Goal: Task Accomplishment & Management: Manage account settings

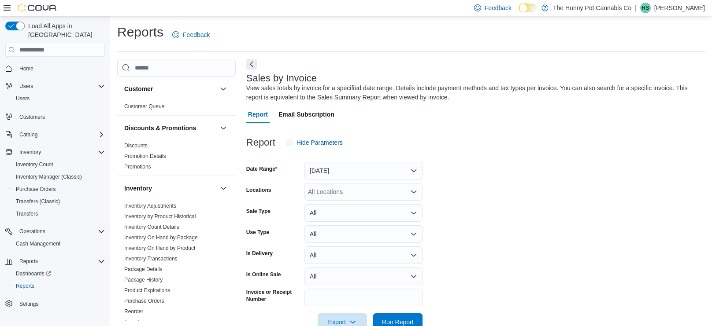
scroll to position [22, 0]
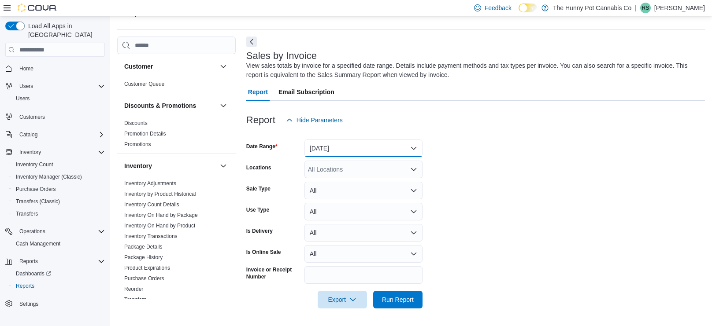
click at [388, 152] on button "Yesterday" at bounding box center [363, 149] width 118 height 18
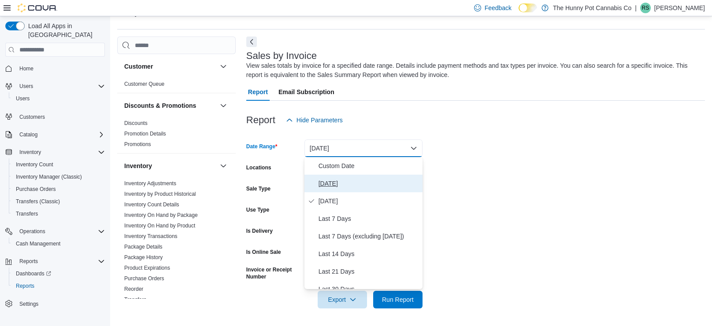
click at [367, 187] on span "Today" at bounding box center [368, 183] width 100 height 11
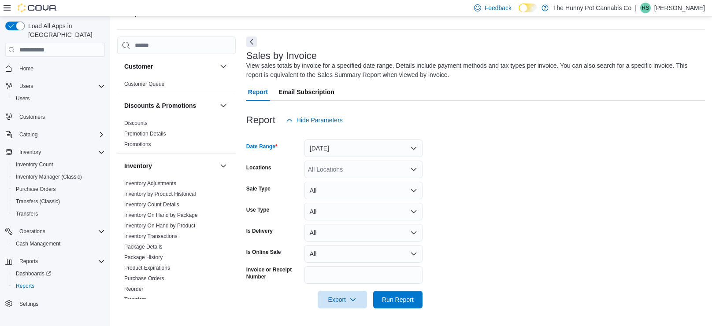
click at [357, 178] on div "All Locations" at bounding box center [363, 170] width 118 height 18
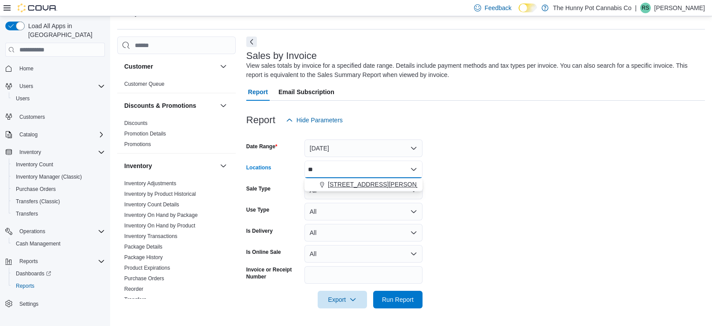
type input "**"
click at [362, 187] on span "659 Upper James St" at bounding box center [384, 184] width 112 height 9
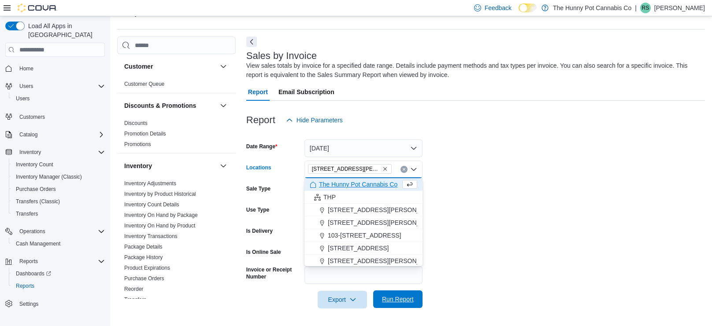
click at [398, 294] on span "Run Report" at bounding box center [397, 300] width 39 height 18
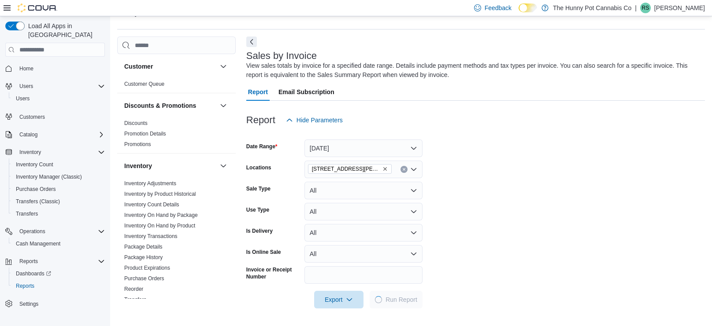
click at [515, 192] on form "Date Range Today Locations 659 Upper James St Sale Type All Use Type All Is Del…" at bounding box center [475, 219] width 459 height 180
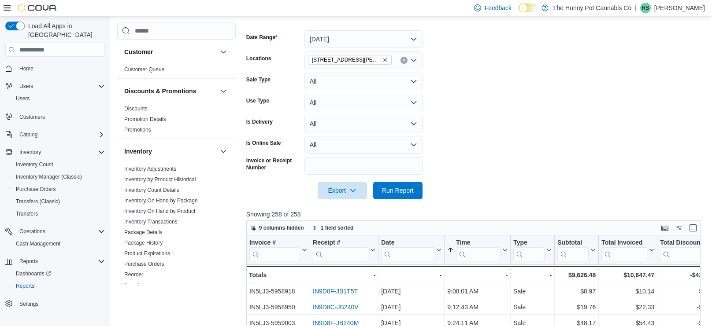
scroll to position [132, 0]
click at [490, 250] on input "search" at bounding box center [478, 254] width 44 height 14
type input "****"
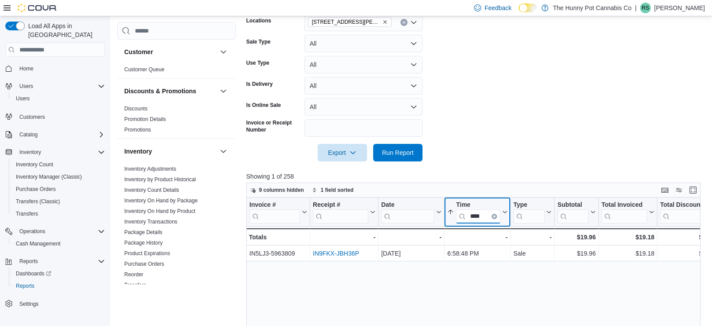
scroll to position [167, 0]
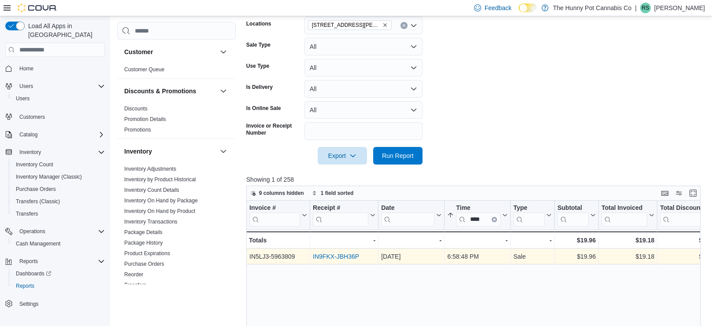
click at [350, 257] on link "IN9FKX-JBH36P" at bounding box center [336, 256] width 46 height 7
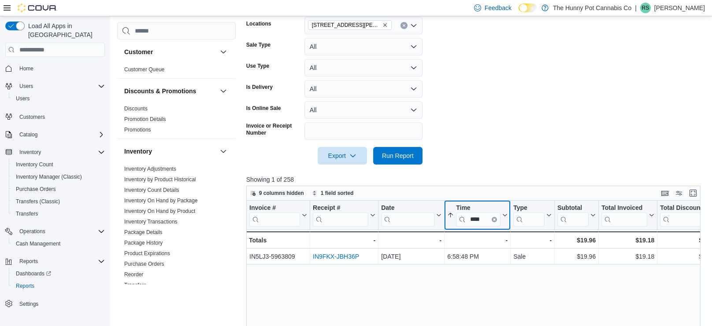
click at [494, 219] on icon "Clear input" at bounding box center [494, 220] width 2 height 2
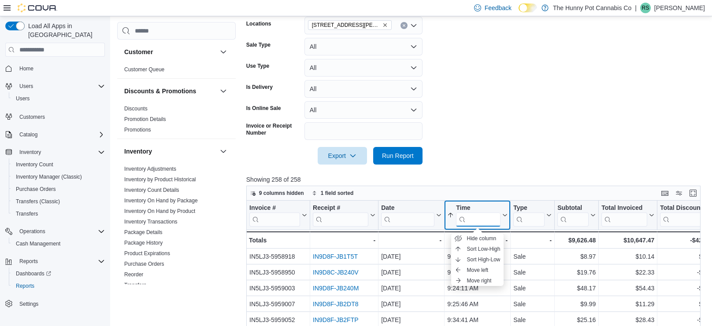
click at [498, 216] on input "search" at bounding box center [478, 220] width 44 height 14
type input "****"
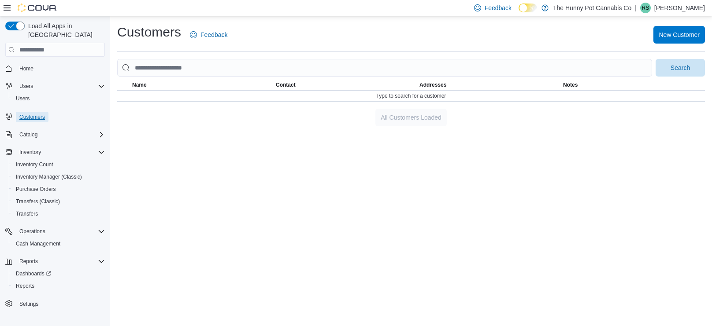
click at [46, 112] on link "Customers" at bounding box center [32, 117] width 33 height 11
click at [31, 65] on span "Home" at bounding box center [26, 68] width 14 height 7
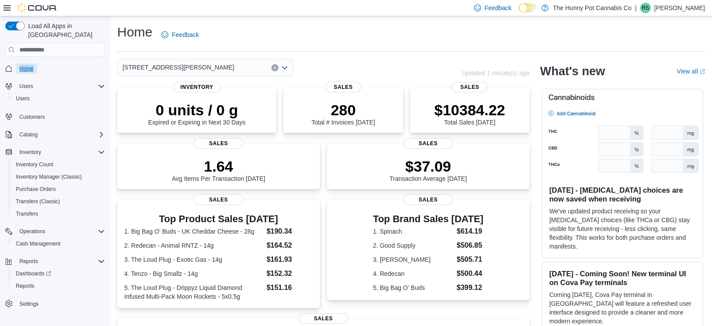
click at [16, 63] on link "Home" at bounding box center [26, 68] width 21 height 11
click at [28, 283] on span "Reports" at bounding box center [25, 286] width 19 height 7
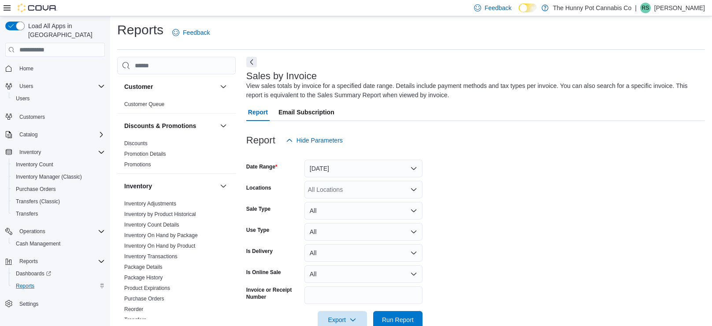
scroll to position [22, 0]
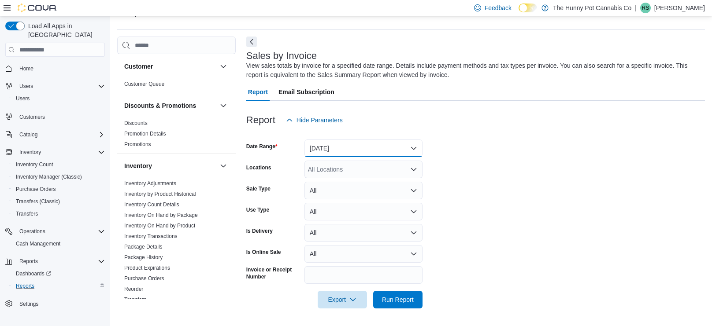
click at [342, 153] on button "Yesterday" at bounding box center [363, 149] width 118 height 18
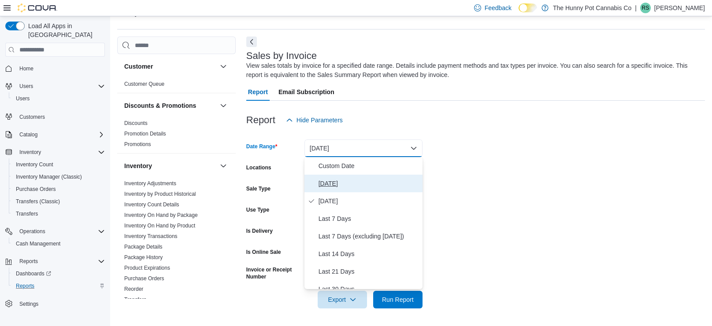
click at [336, 177] on button "Today" at bounding box center [363, 184] width 118 height 18
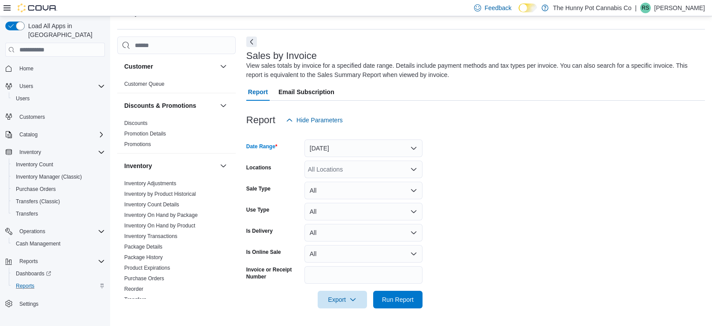
click at [349, 165] on div "All Locations" at bounding box center [363, 170] width 118 height 18
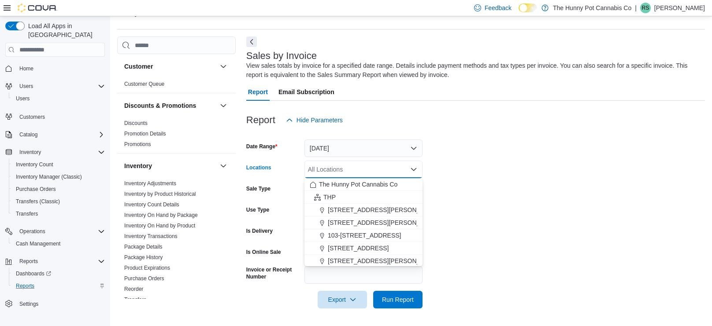
click at [441, 210] on form "Date Range Today Locations All Locations Combo box. Selected. Combo box input. …" at bounding box center [475, 219] width 459 height 180
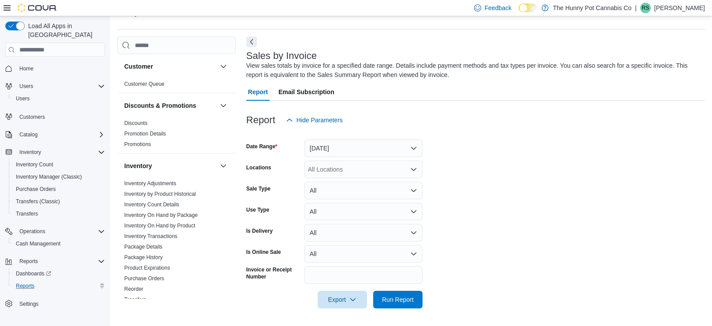
click at [350, 170] on div "All Locations" at bounding box center [363, 170] width 118 height 18
type input "***"
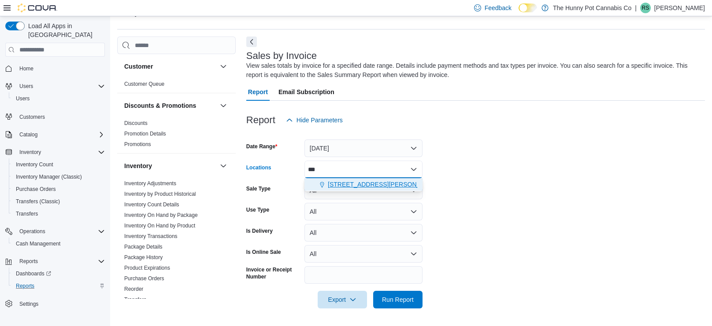
click at [335, 182] on span "659 Upper James St" at bounding box center [384, 184] width 112 height 9
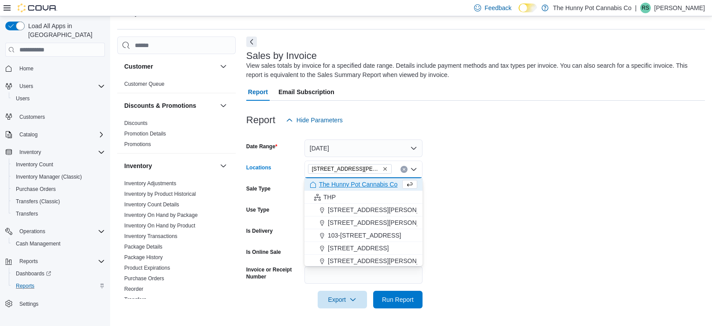
click at [520, 209] on form "Date Range Today Locations 659 Upper James St Combo box. Selected. 659 Upper Ja…" at bounding box center [475, 219] width 459 height 180
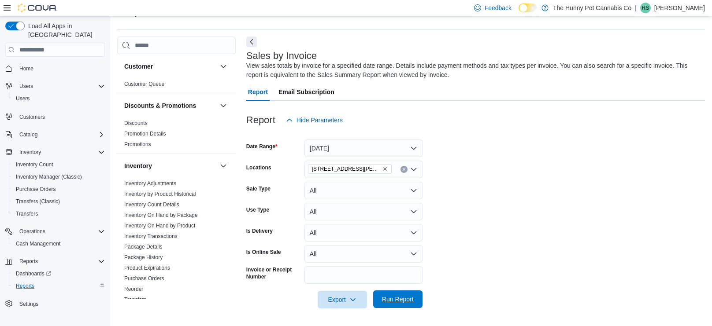
click at [392, 295] on span "Run Report" at bounding box center [397, 300] width 39 height 18
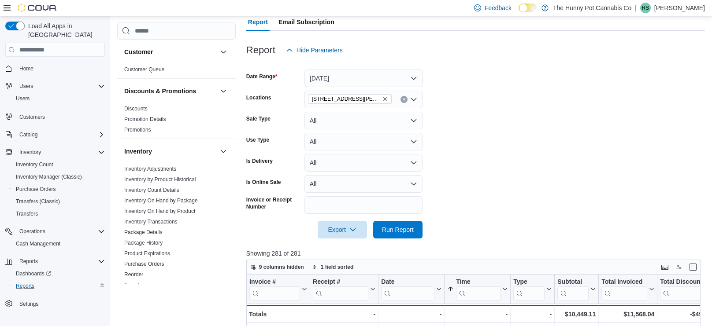
scroll to position [96, 0]
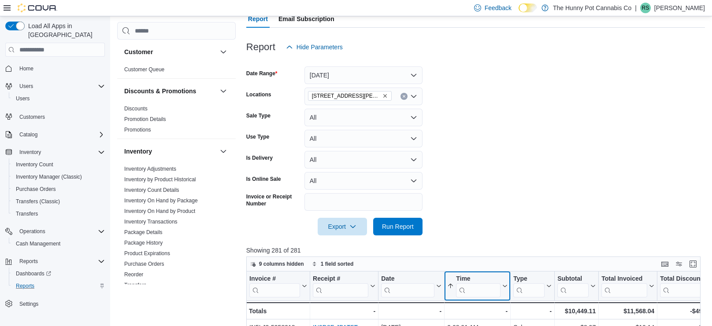
click at [475, 285] on input "search" at bounding box center [478, 291] width 44 height 14
type input "****"
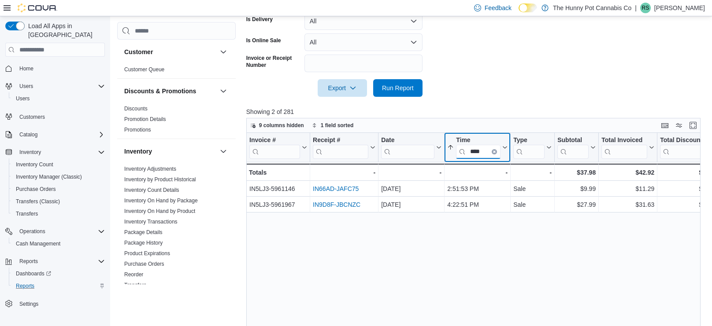
scroll to position [234, 0]
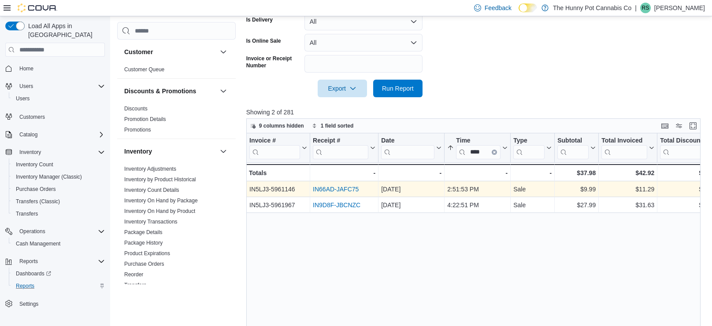
click at [345, 190] on link "IN66AD-JAFC75" at bounding box center [336, 189] width 46 height 7
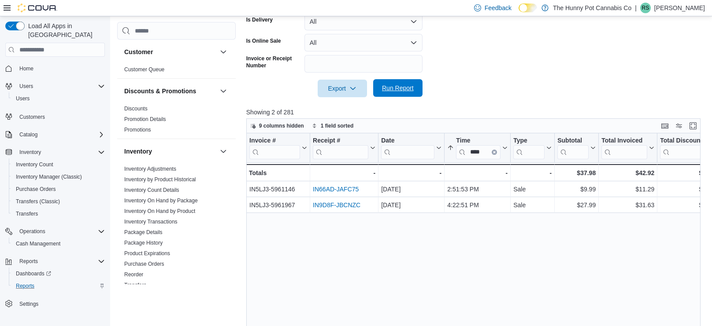
click at [417, 83] on button "Run Report" at bounding box center [397, 88] width 49 height 18
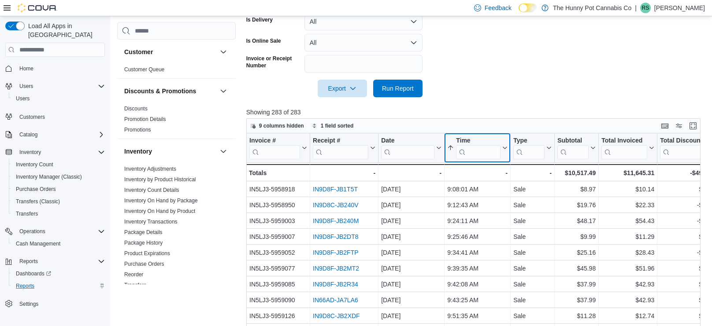
click at [469, 149] on input "search" at bounding box center [478, 152] width 44 height 14
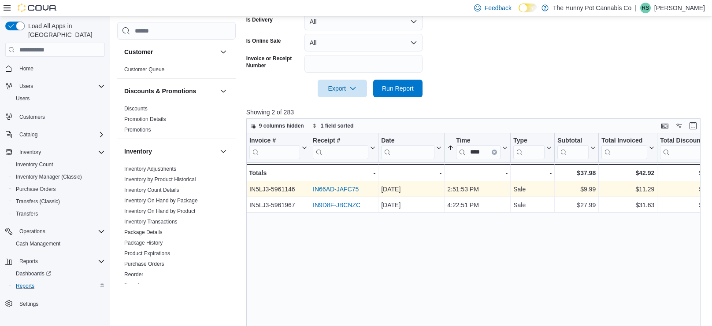
click at [331, 192] on link "IN66AD-JAFC75" at bounding box center [336, 189] width 46 height 7
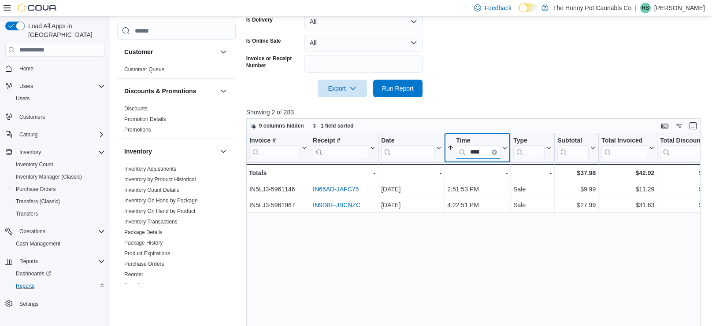
click at [483, 148] on input "****" at bounding box center [478, 152] width 44 height 14
type input "*"
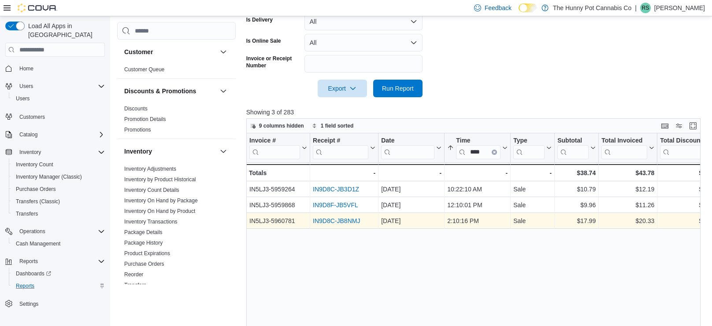
click at [338, 222] on link "IN9D8C-JB8NMJ" at bounding box center [336, 221] width 47 height 7
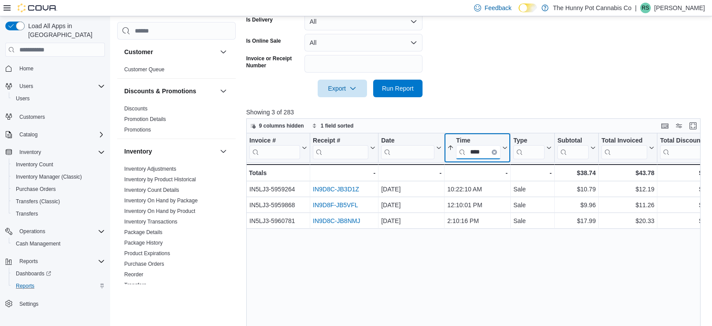
click at [488, 147] on input "****" at bounding box center [478, 152] width 44 height 14
type input "*"
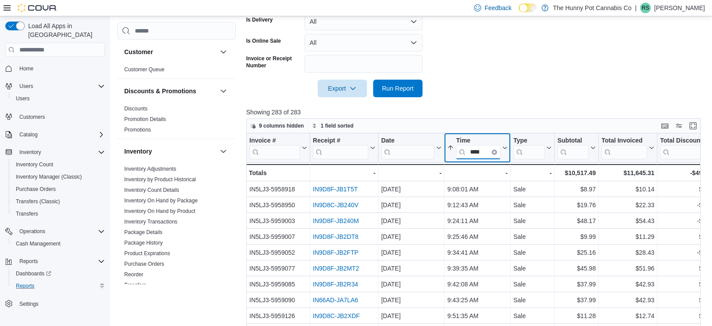
type input "****"
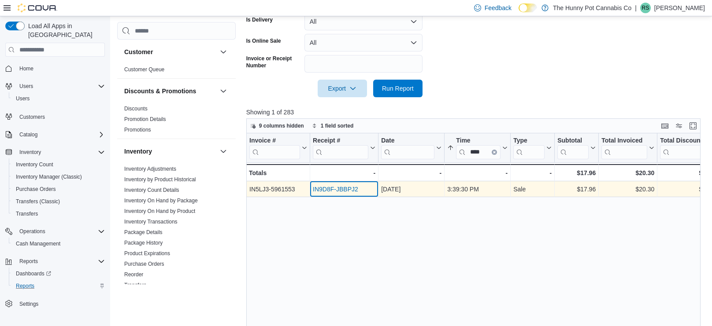
click at [344, 192] on div "IN9D8F-JBBPJ2" at bounding box center [344, 189] width 63 height 11
click at [344, 188] on link "IN9D8F-JBBPJ2" at bounding box center [335, 189] width 45 height 7
click at [326, 186] on link "IN9D8F-JBBPJ2" at bounding box center [335, 189] width 45 height 7
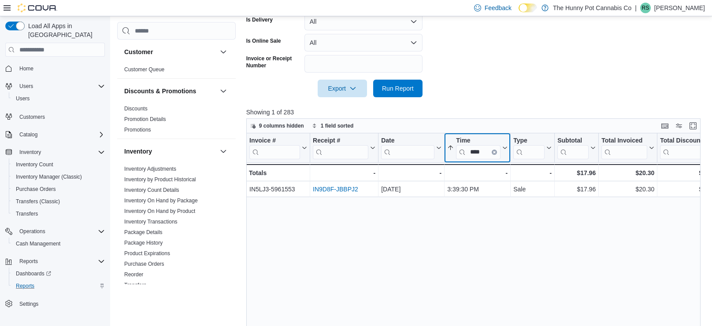
click at [496, 152] on icon "Clear input" at bounding box center [494, 152] width 3 height 3
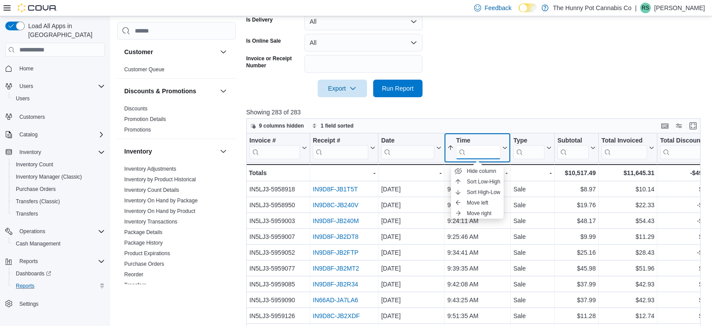
click at [496, 152] on input "search" at bounding box center [478, 152] width 44 height 14
click at [472, 153] on input "*" at bounding box center [478, 152] width 44 height 14
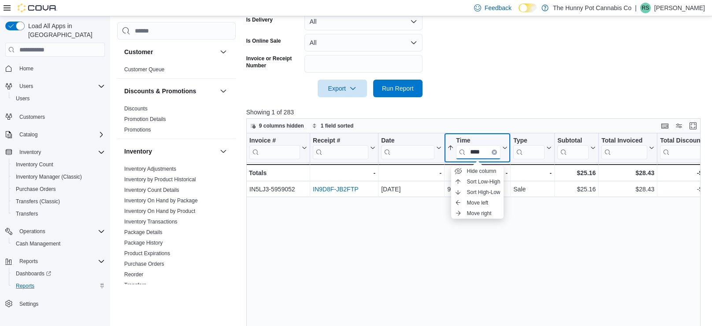
type input "****"
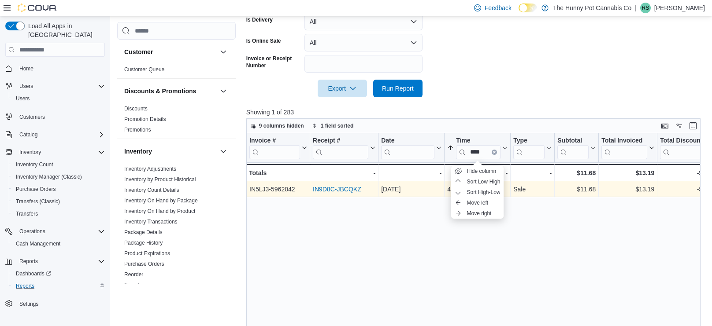
click at [326, 189] on link "IN9D8C-JBCQKZ" at bounding box center [337, 189] width 48 height 7
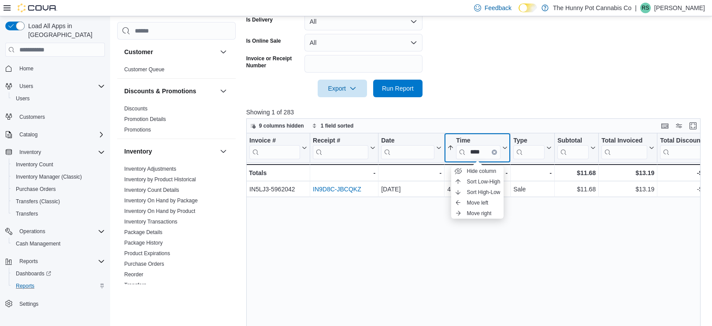
click at [494, 152] on icon "Clear input" at bounding box center [494, 153] width 2 height 2
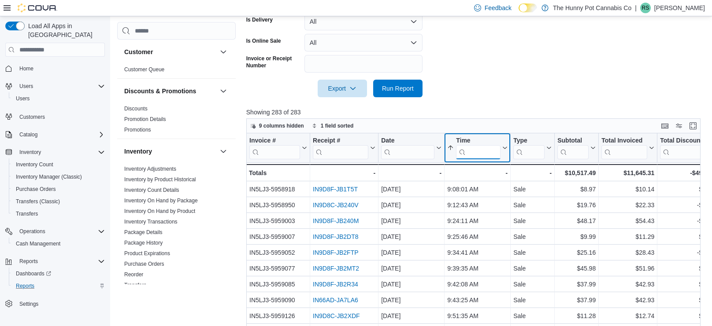
click at [492, 151] on input "search" at bounding box center [478, 152] width 44 height 14
type input "****"
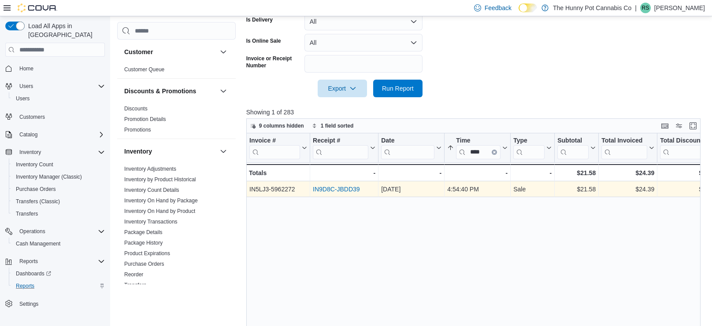
click at [325, 188] on link "IN9D8C-JBDD39" at bounding box center [336, 189] width 47 height 7
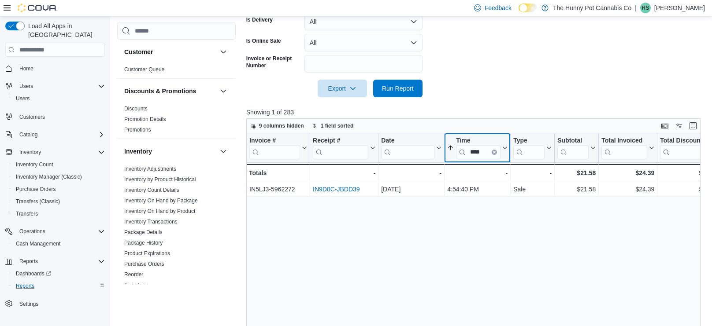
click at [494, 152] on icon "Clear input" at bounding box center [494, 153] width 2 height 2
click at [494, 152] on input "search" at bounding box center [478, 152] width 44 height 14
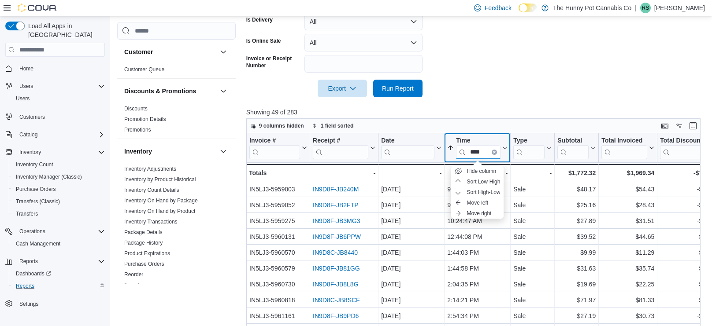
type input "****"
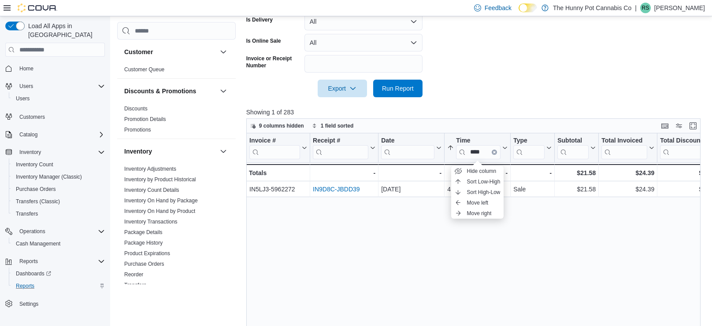
click at [345, 207] on div "Invoice # Click to view column header actions Receipt # Click to view column he…" at bounding box center [473, 256] width 454 height 246
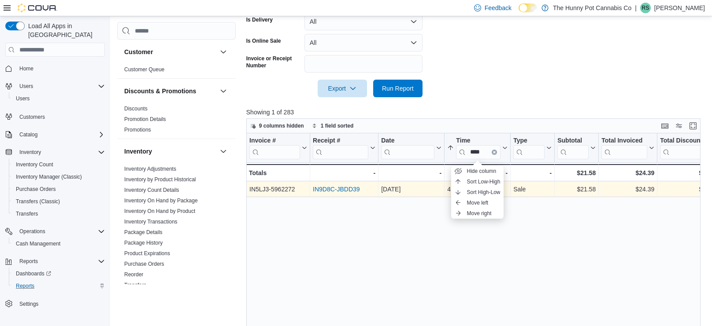
click at [330, 192] on link "IN9D8C-JBDD39" at bounding box center [336, 189] width 47 height 7
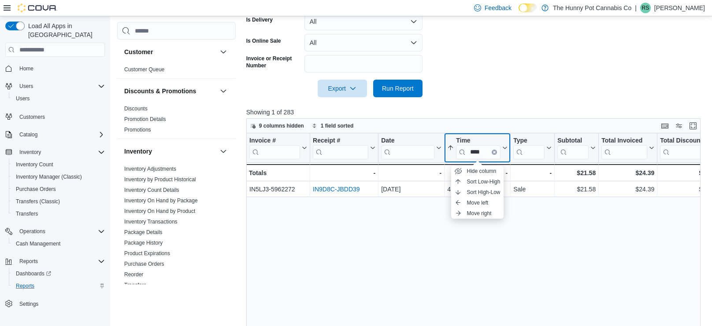
click at [496, 150] on button "Clear input" at bounding box center [494, 152] width 5 height 5
type input "*"
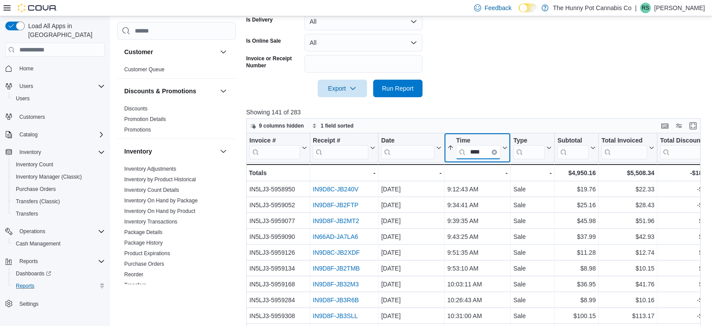
type input "****"
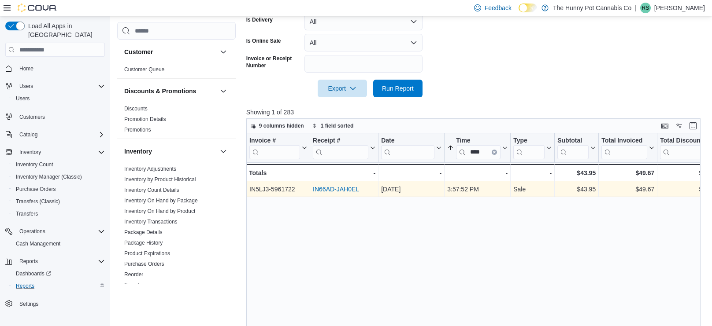
click at [340, 190] on link "IN66AD-JAH0EL" at bounding box center [336, 189] width 46 height 7
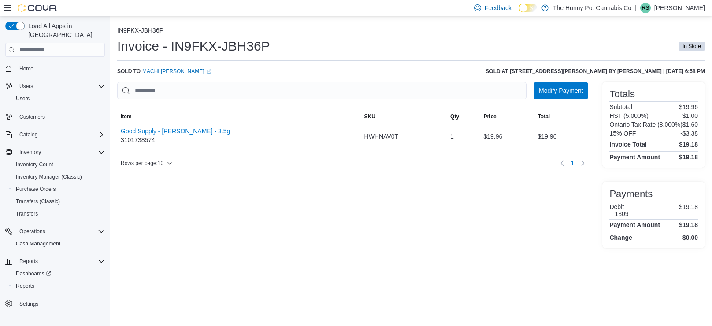
click at [553, 81] on div "IN9FKX-JBH36P Invoice - IN9FKX-JBH36P In Store Sold to Machi [PERSON_NAME] (ope…" at bounding box center [411, 138] width 588 height 222
click at [555, 87] on span "Modify Payment" at bounding box center [561, 90] width 44 height 9
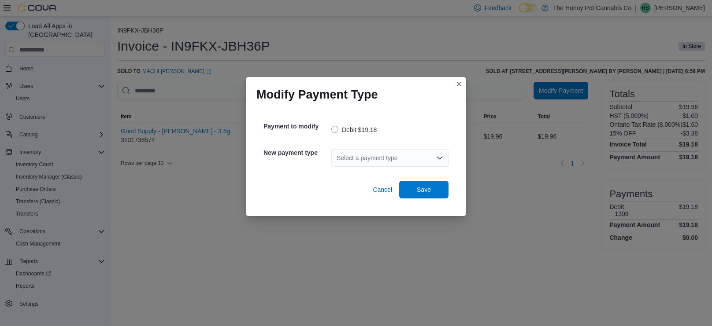
click at [424, 164] on div "Select a payment type" at bounding box center [389, 158] width 117 height 18
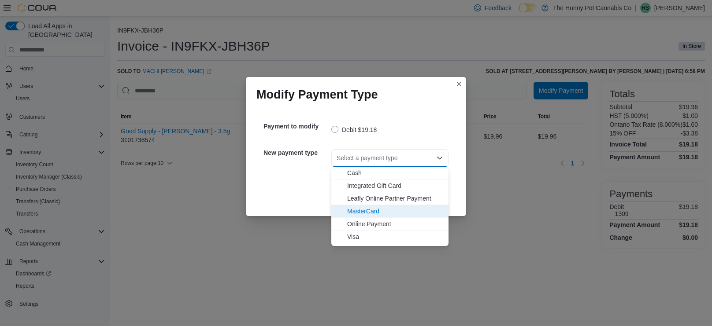
click at [352, 207] on span "MasterCard" at bounding box center [395, 211] width 96 height 9
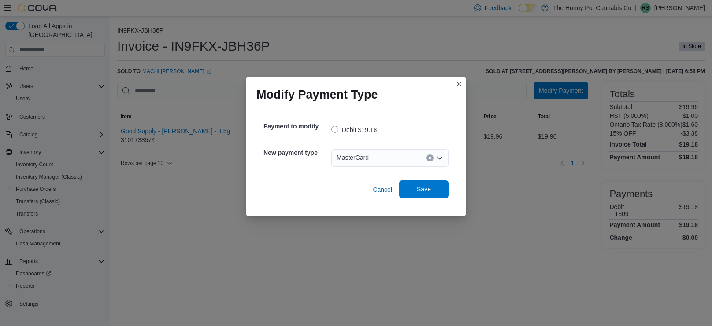
click at [423, 191] on span "Save" at bounding box center [424, 189] width 14 height 9
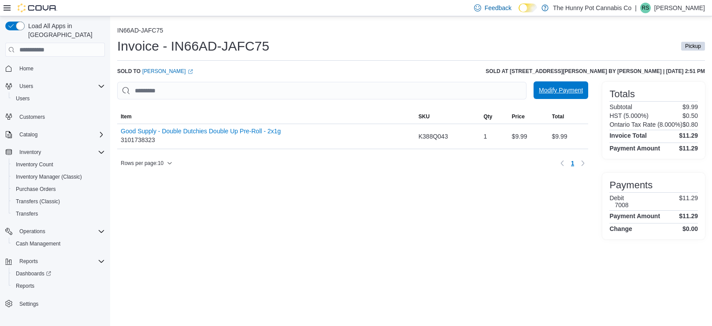
click at [555, 98] on span "Modify Payment" at bounding box center [561, 90] width 44 height 18
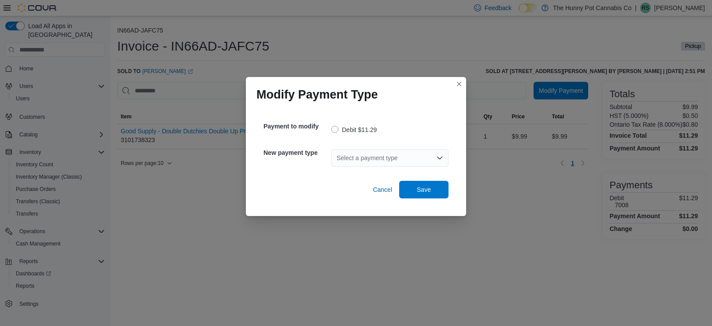
click at [357, 165] on div "Select a payment type" at bounding box center [389, 158] width 117 height 18
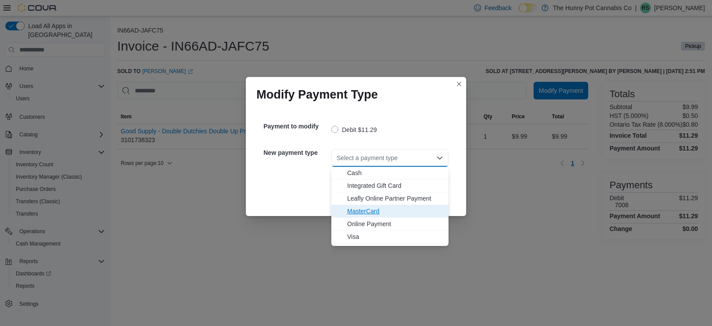
click at [365, 209] on span "MasterCard" at bounding box center [395, 211] width 96 height 9
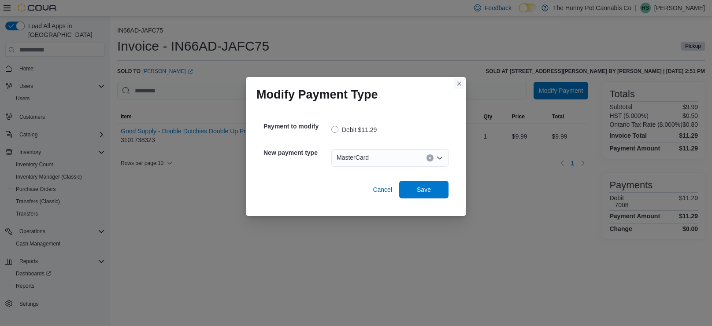
click at [458, 84] on button "Closes this modal window" at bounding box center [459, 83] width 11 height 11
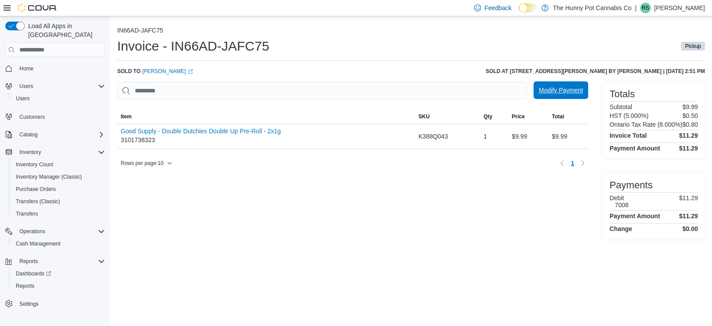
click at [554, 96] on span "Modify Payment" at bounding box center [561, 90] width 44 height 18
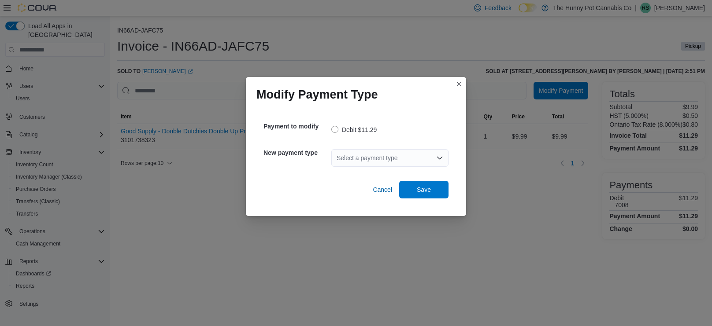
click at [344, 160] on div "Select a payment type" at bounding box center [389, 158] width 117 height 18
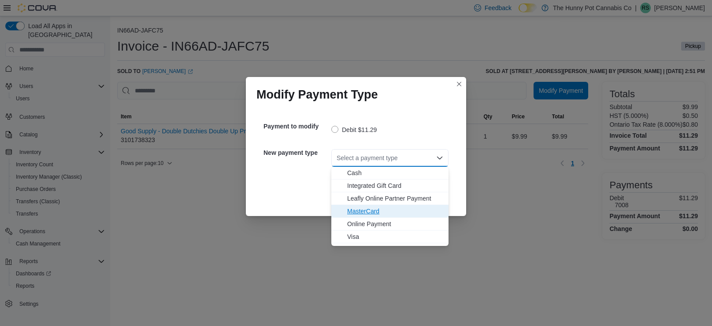
click at [362, 214] on span "MasterCard" at bounding box center [395, 211] width 96 height 9
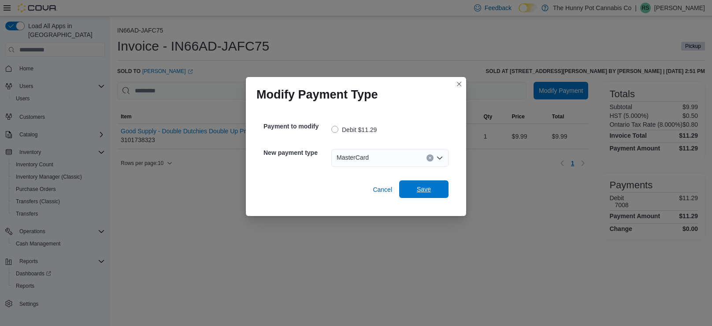
click at [427, 186] on span "Save" at bounding box center [424, 189] width 14 height 9
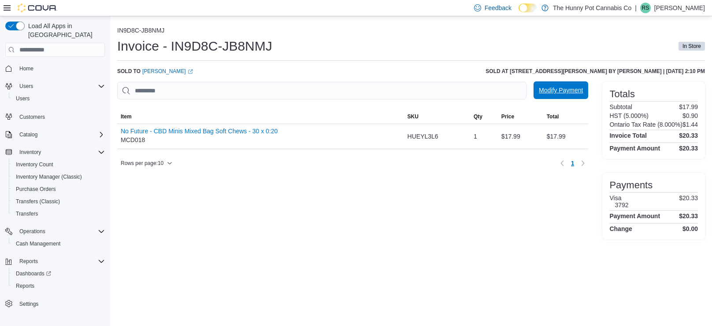
click at [566, 93] on span "Modify Payment" at bounding box center [561, 90] width 44 height 9
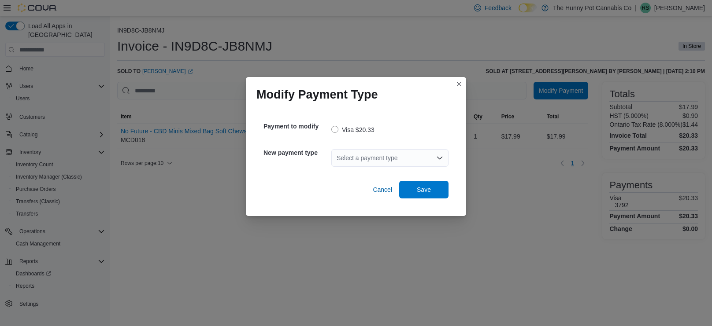
click at [401, 152] on div "Select a payment type" at bounding box center [389, 158] width 117 height 18
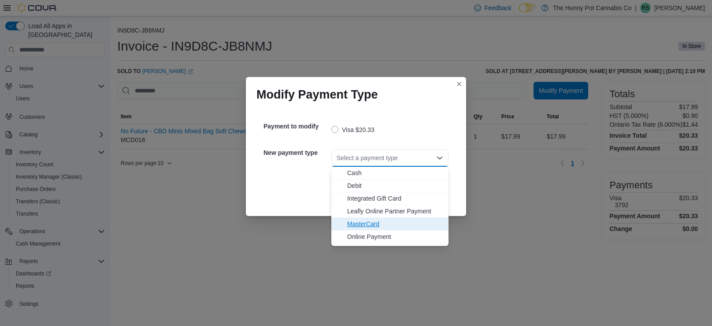
click at [371, 220] on span "MasterCard" at bounding box center [395, 224] width 96 height 9
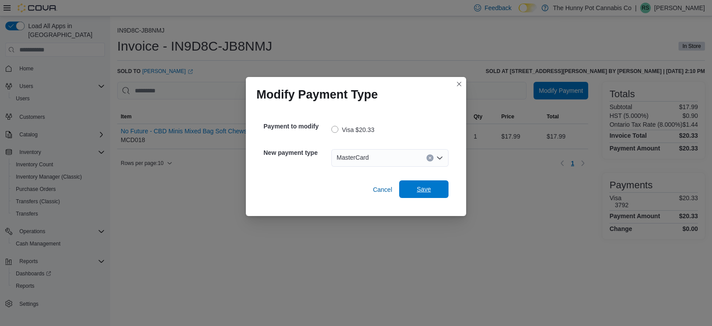
click at [415, 197] on span "Save" at bounding box center [423, 190] width 39 height 18
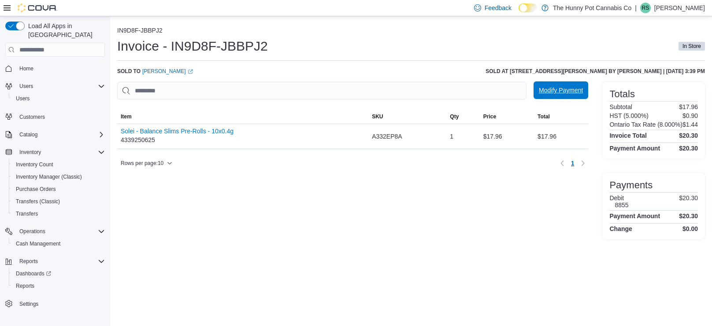
click at [556, 84] on span "Modify Payment" at bounding box center [561, 90] width 44 height 18
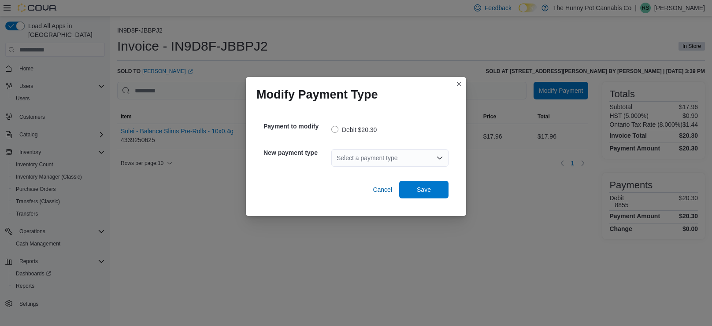
click at [362, 159] on div "Select a payment type" at bounding box center [389, 158] width 117 height 18
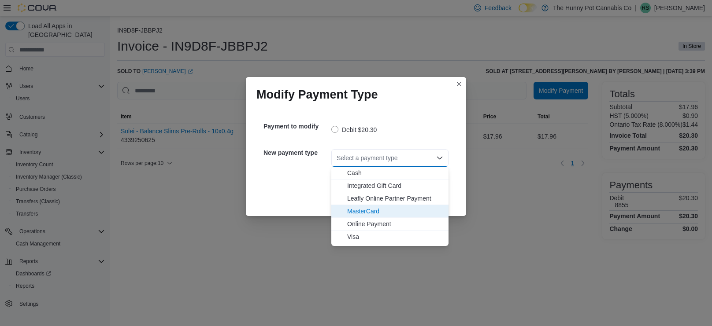
click at [366, 214] on span "MasterCard" at bounding box center [395, 211] width 96 height 9
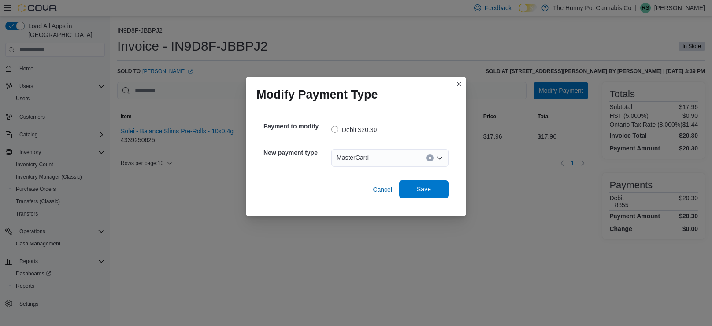
click at [415, 188] on span "Save" at bounding box center [423, 190] width 39 height 18
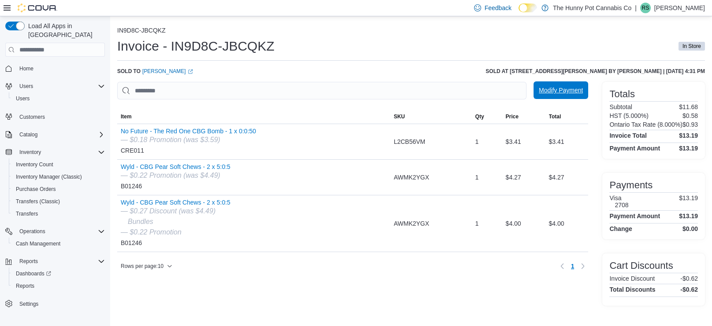
click at [559, 91] on span "Modify Payment" at bounding box center [561, 90] width 44 height 9
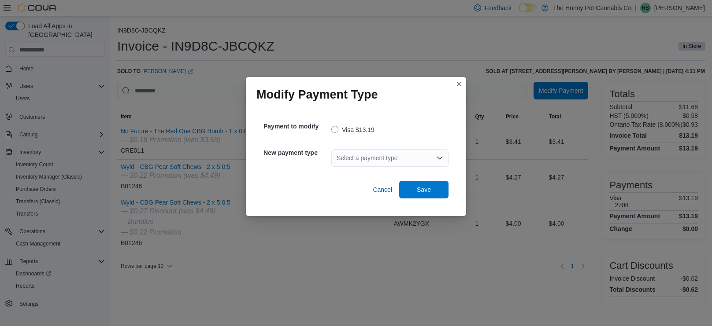
click at [377, 168] on div "Select a payment type" at bounding box center [389, 158] width 117 height 28
click at [380, 165] on div "Select a payment type" at bounding box center [389, 158] width 117 height 18
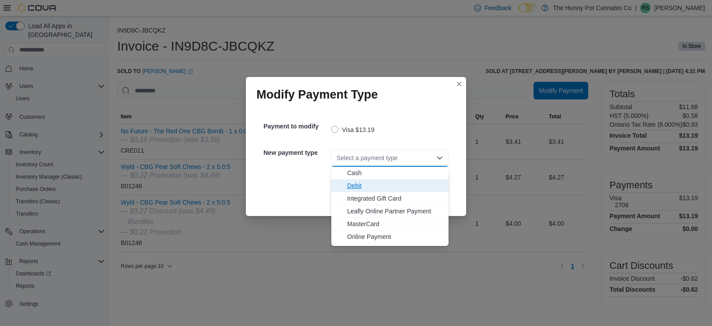
click at [375, 184] on span "Debit" at bounding box center [395, 185] width 96 height 9
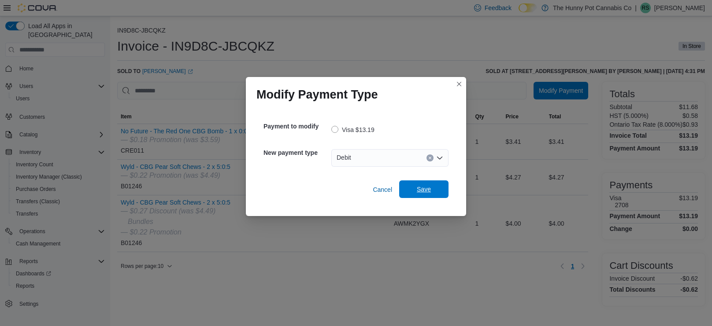
click at [419, 187] on span "Save" at bounding box center [424, 189] width 14 height 9
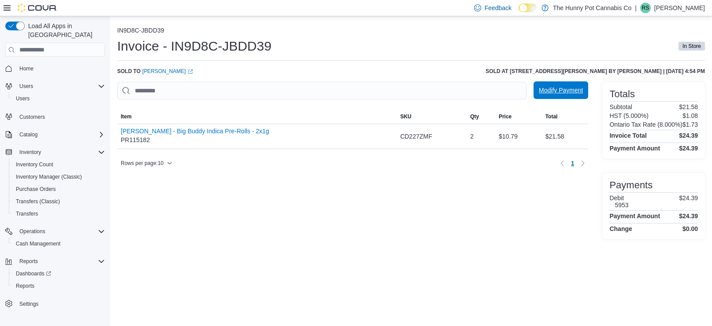
click at [561, 95] on span "Modify Payment" at bounding box center [561, 90] width 44 height 9
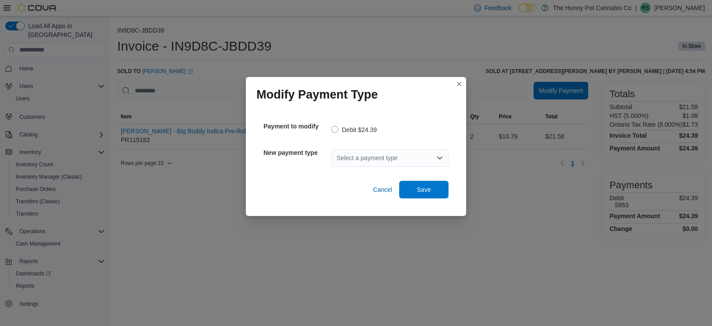
click at [358, 157] on div "Select a payment type" at bounding box center [389, 158] width 117 height 18
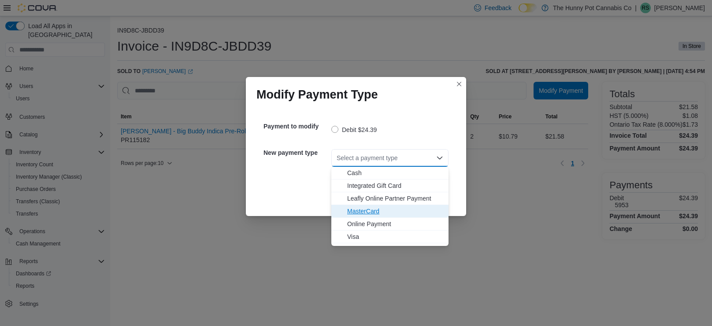
click at [362, 213] on span "MasterCard" at bounding box center [395, 211] width 96 height 9
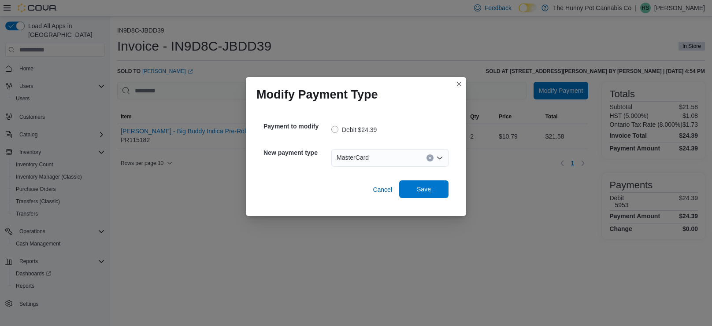
click at [417, 191] on span "Save" at bounding box center [424, 189] width 14 height 9
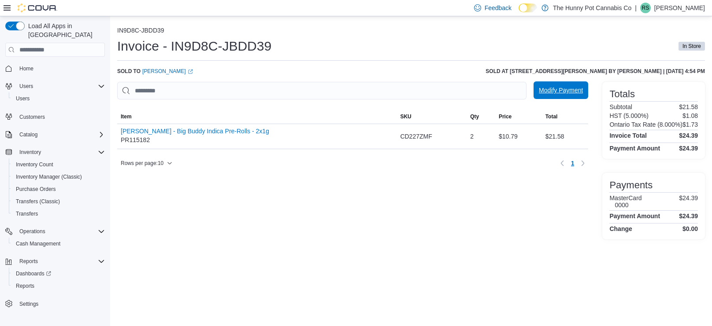
click at [546, 90] on span "Modify Payment" at bounding box center [561, 90] width 44 height 9
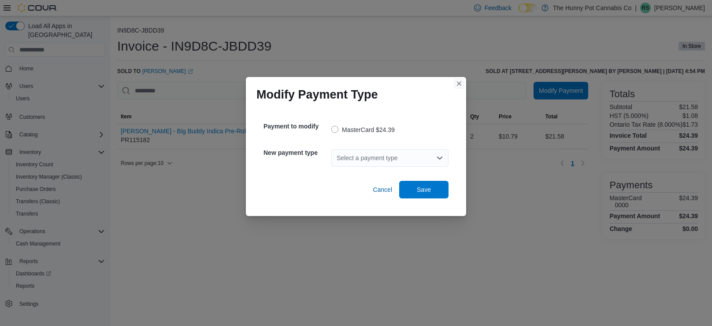
click at [461, 82] on button "Closes this modal window" at bounding box center [459, 83] width 11 height 11
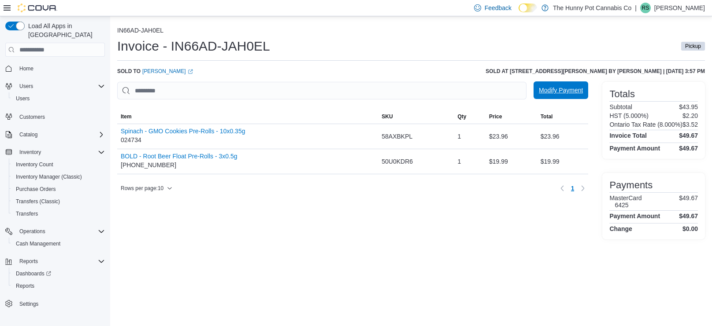
click at [559, 90] on span "Modify Payment" at bounding box center [561, 90] width 44 height 9
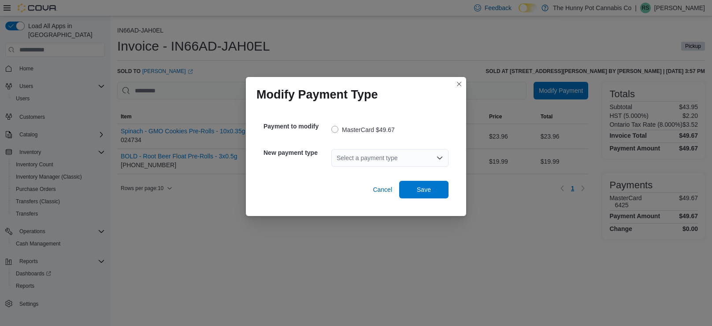
click at [387, 163] on div "Select a payment type" at bounding box center [389, 158] width 117 height 18
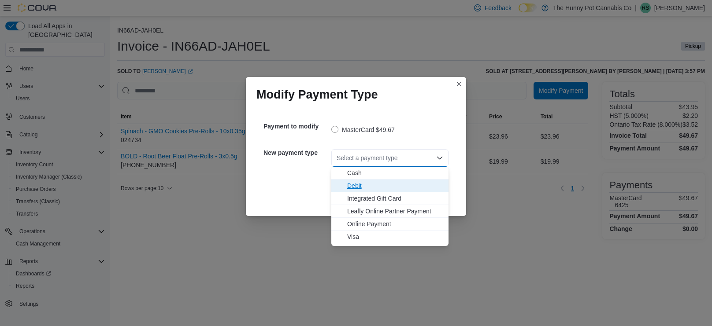
click at [359, 188] on span "Debit" at bounding box center [395, 185] width 96 height 9
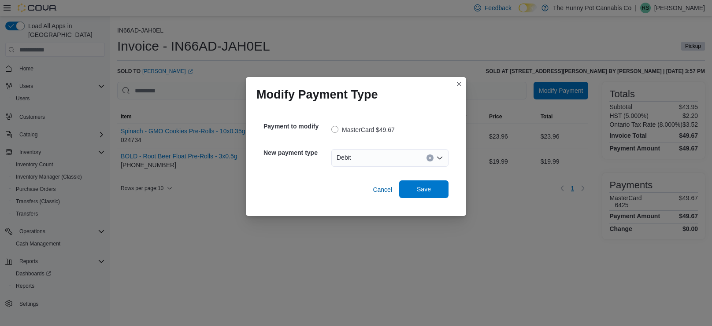
click at [422, 190] on span "Save" at bounding box center [424, 189] width 14 height 9
